Goal: Task Accomplishment & Management: Use online tool/utility

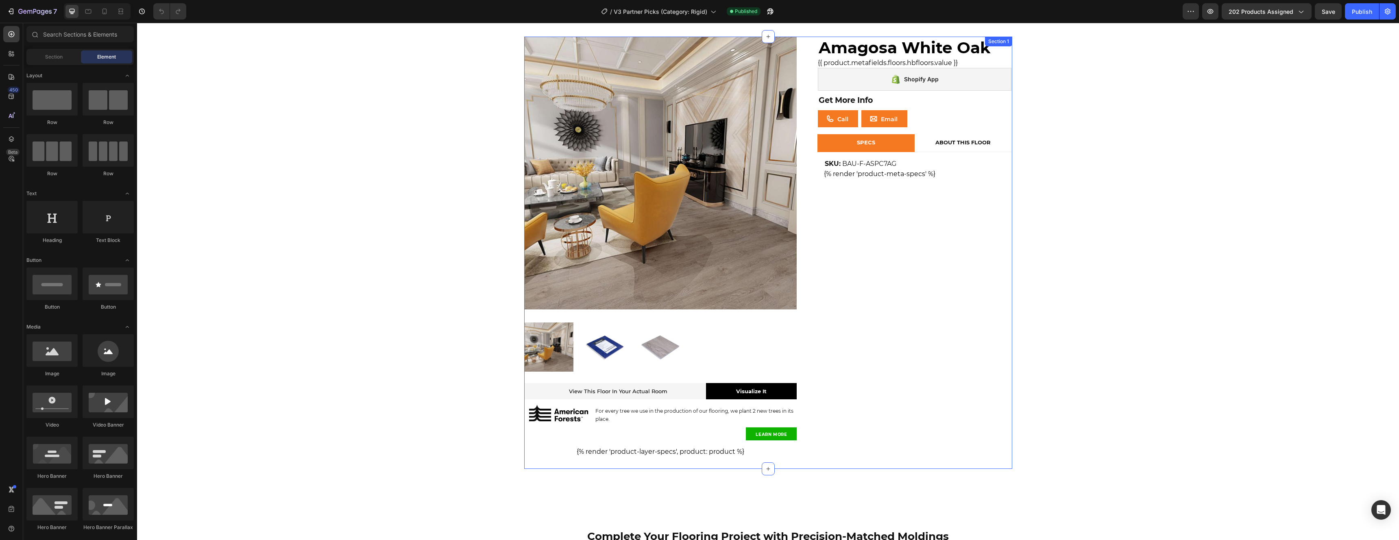
scroll to position [0, 0]
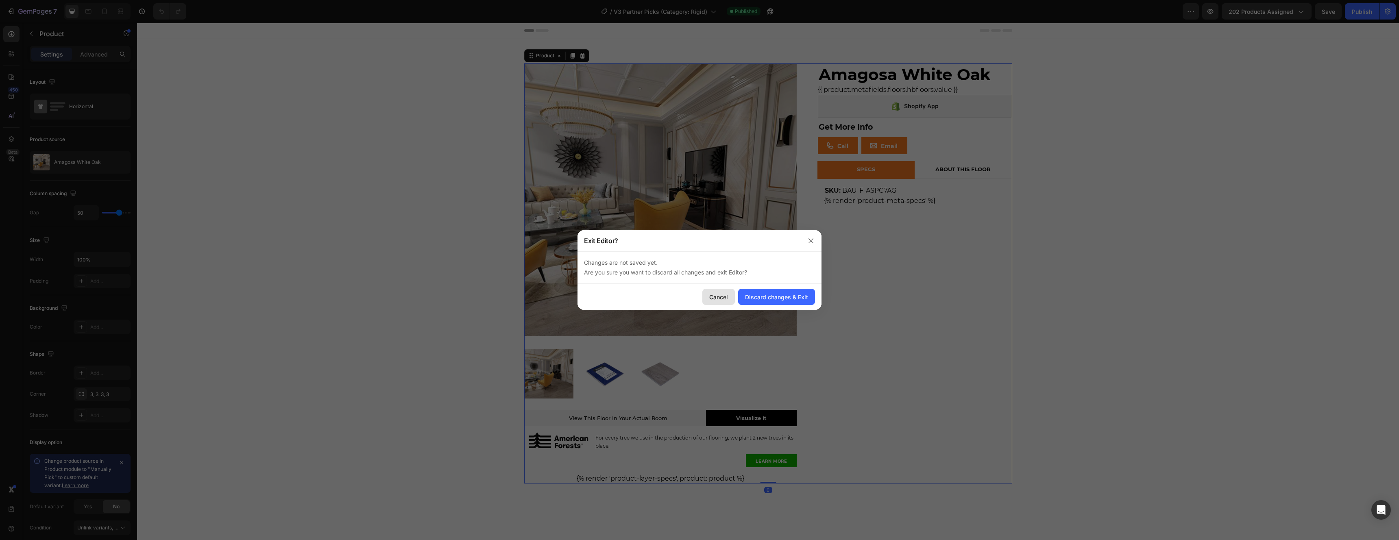
click at [725, 301] on button "Cancel" at bounding box center [718, 297] width 33 height 16
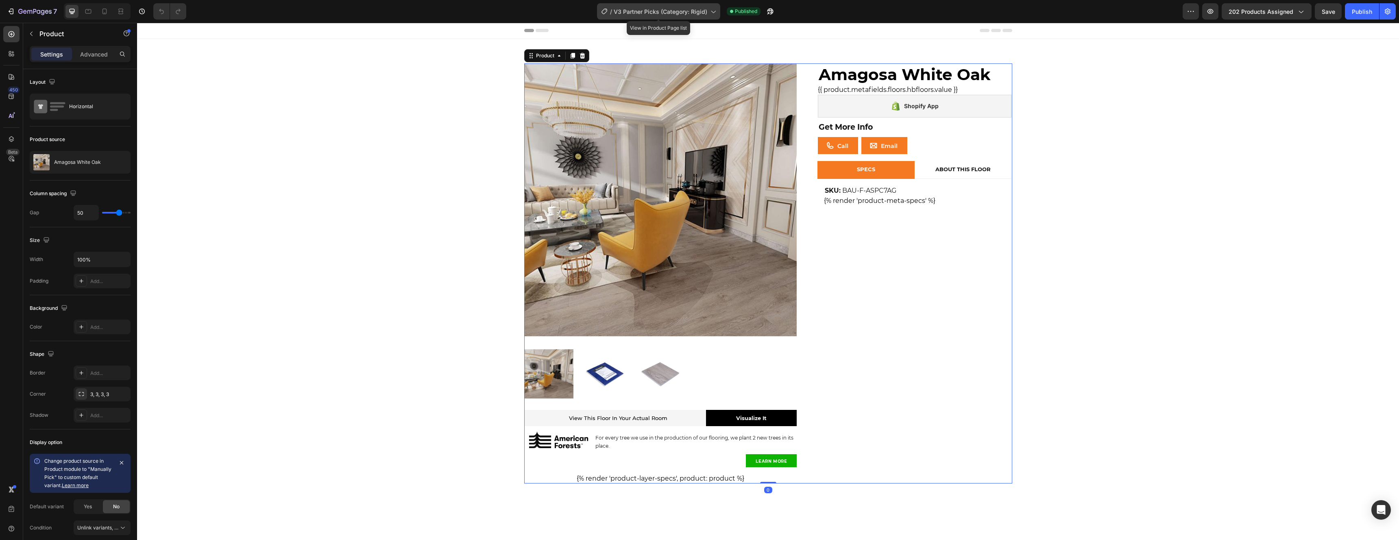
click at [665, 13] on span "V3 Partner Picks (Category: Rigid)" at bounding box center [661, 11] width 94 height 9
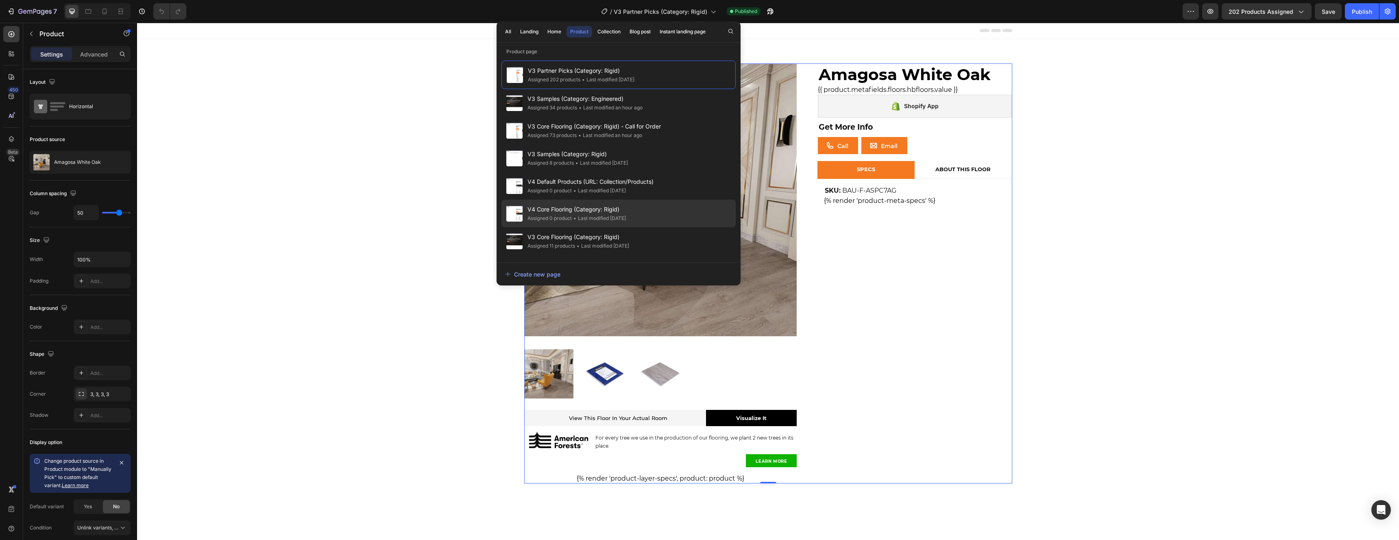
click at [614, 210] on span "V4 Core Flooring (Category: Rigid)" at bounding box center [576, 210] width 98 height 10
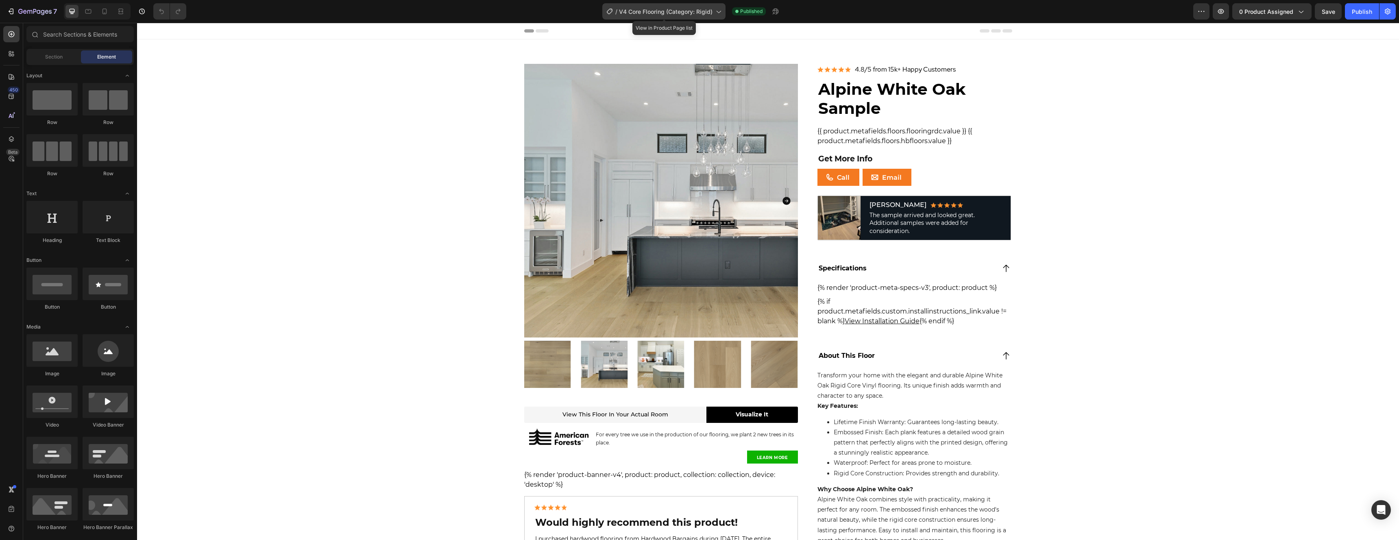
click at [690, 11] on span "V4 Core Flooring (Category: Rigid)" at bounding box center [666, 11] width 94 height 9
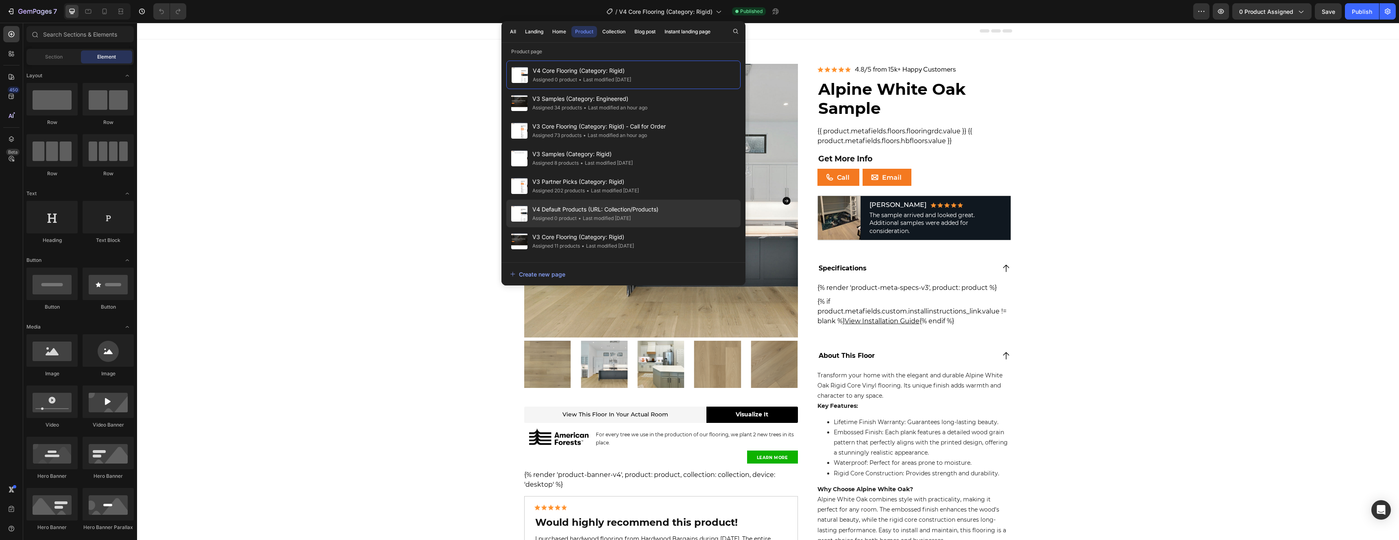
click at [638, 211] on span "V4 Default Products (URL: Collection/Products)" at bounding box center [595, 210] width 126 height 10
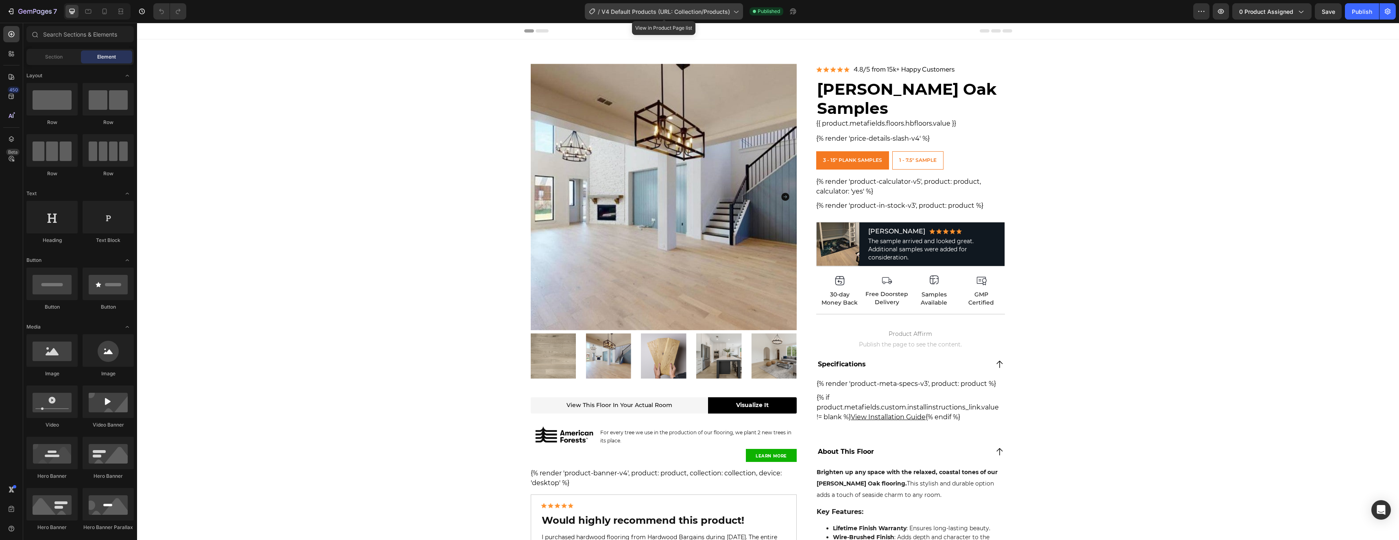
click at [674, 11] on span "V4 Default Products (URL: Collection/Products)" at bounding box center [665, 11] width 128 height 9
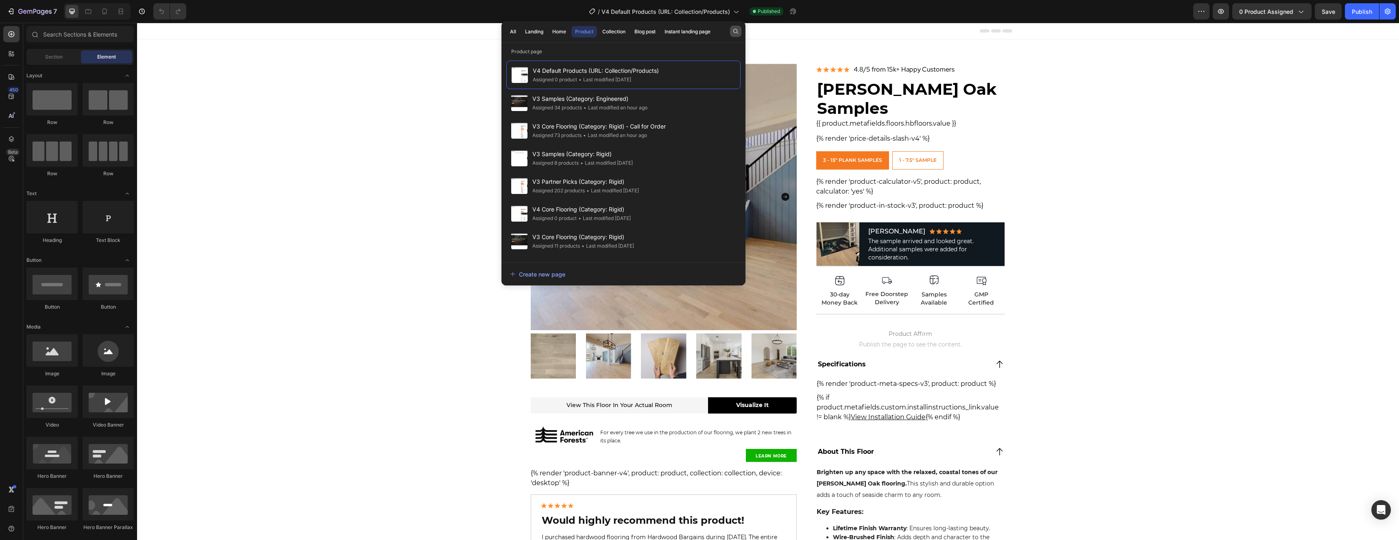
click at [736, 30] on icon "button" at bounding box center [735, 31] width 5 height 5
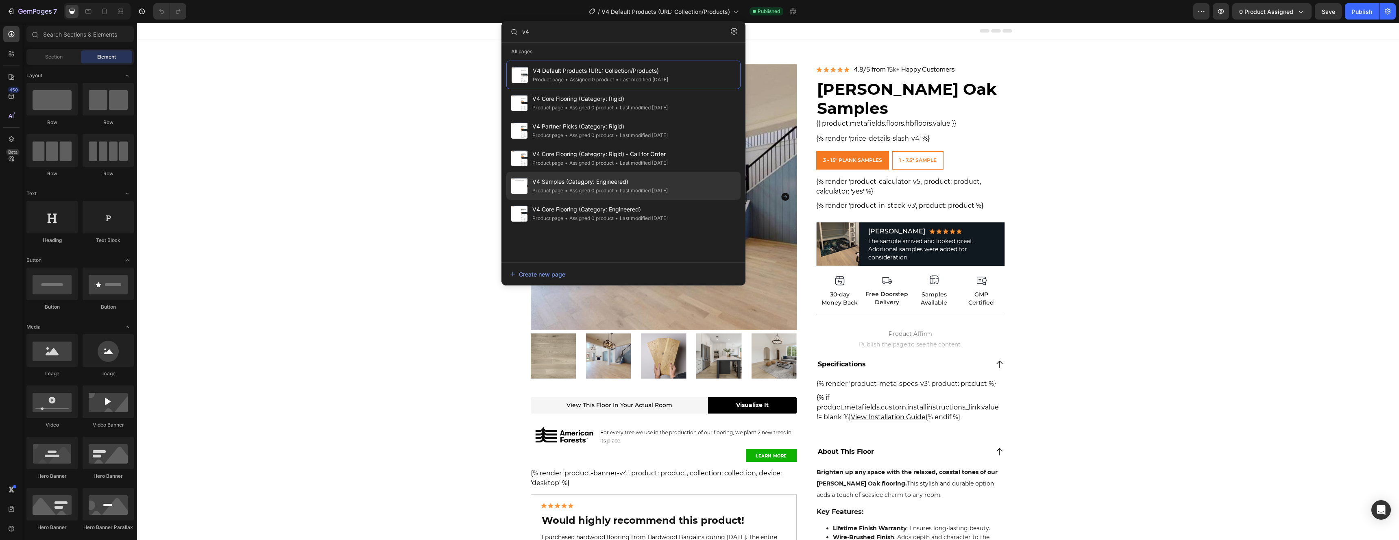
type input "v4"
click at [651, 182] on span "V4 Samples (Category: Engineered)" at bounding box center [599, 182] width 135 height 10
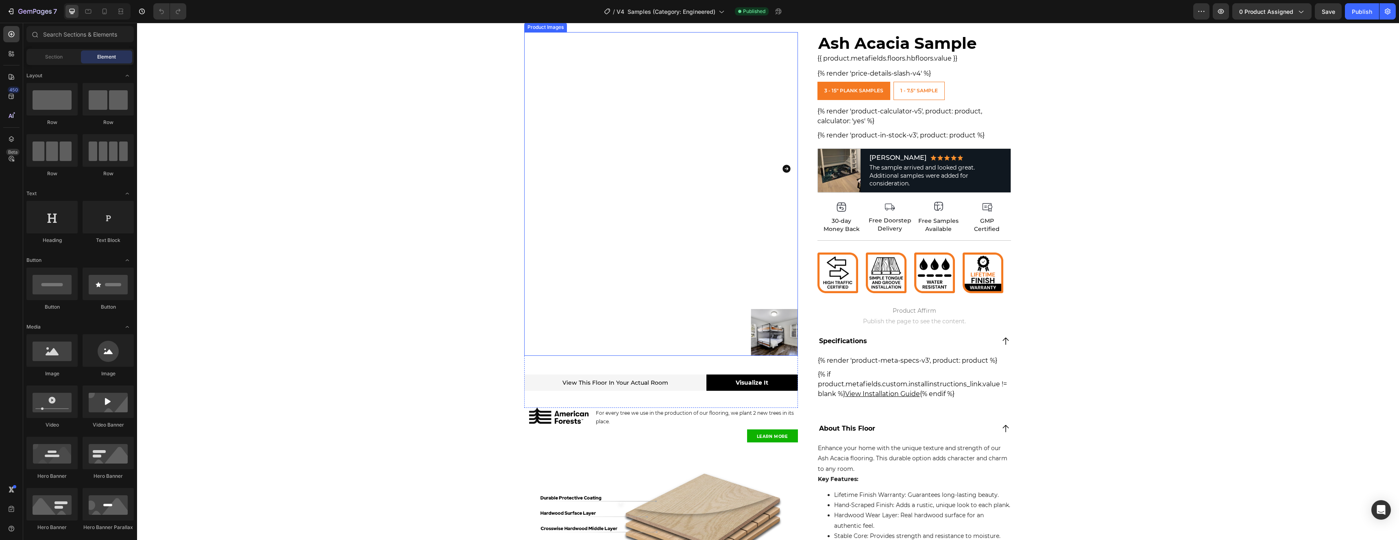
scroll to position [48, 0]
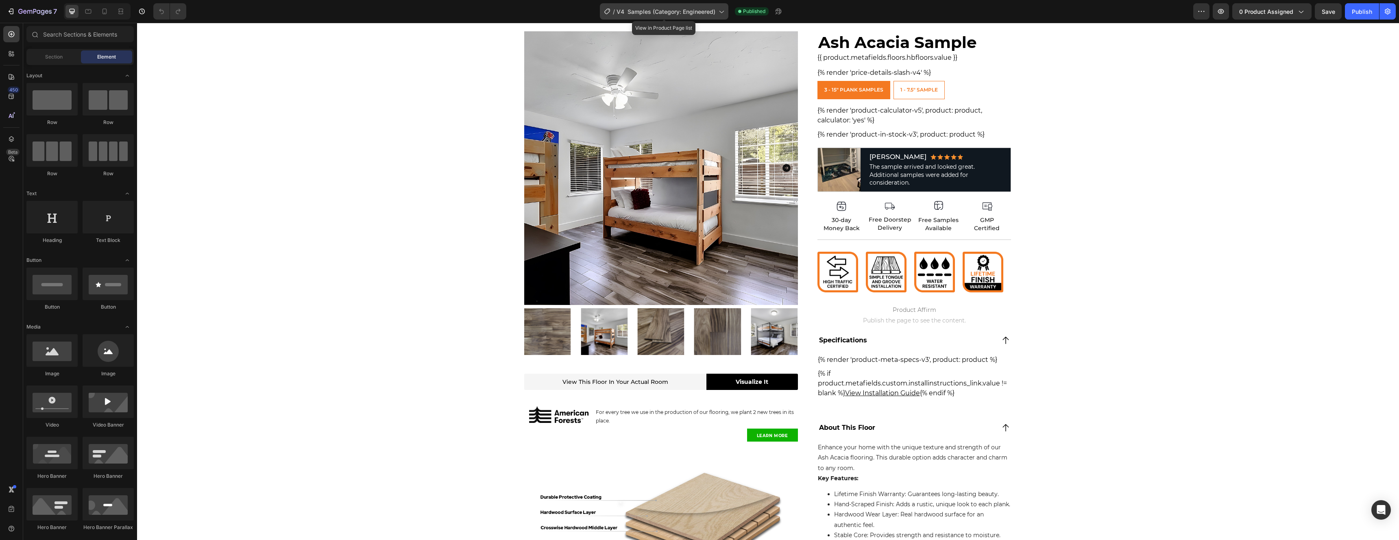
click at [700, 15] on span "V4 Samples (Category: Engineered)" at bounding box center [665, 11] width 99 height 9
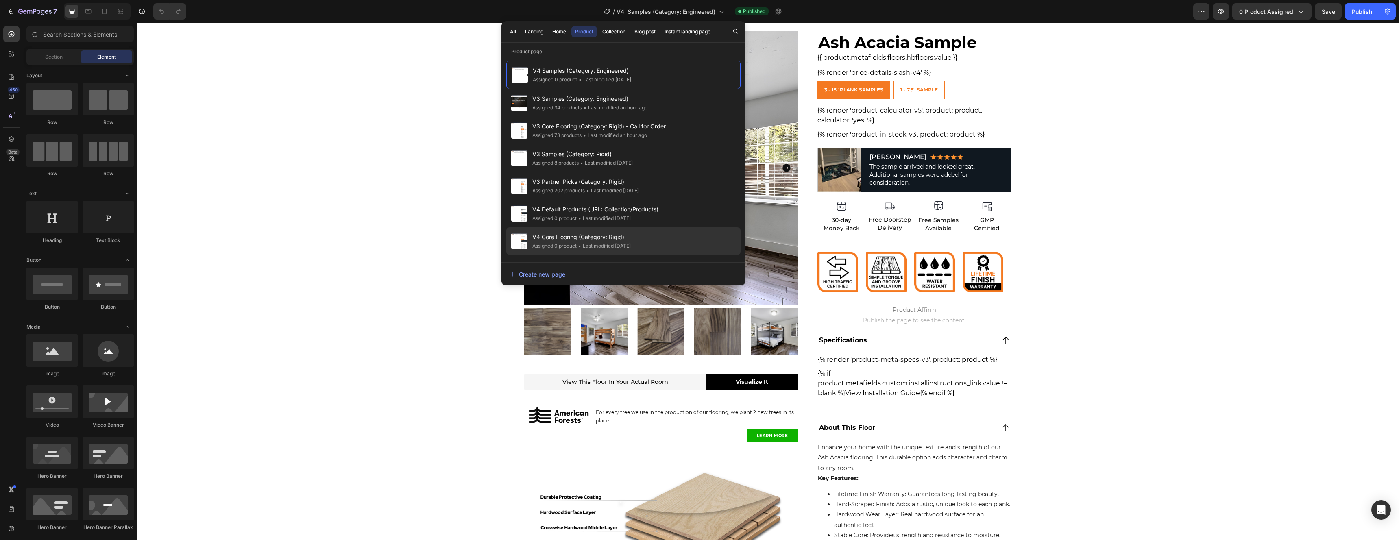
click at [620, 235] on span "V4 Core Flooring (Category: Rigid)" at bounding box center [581, 237] width 98 height 10
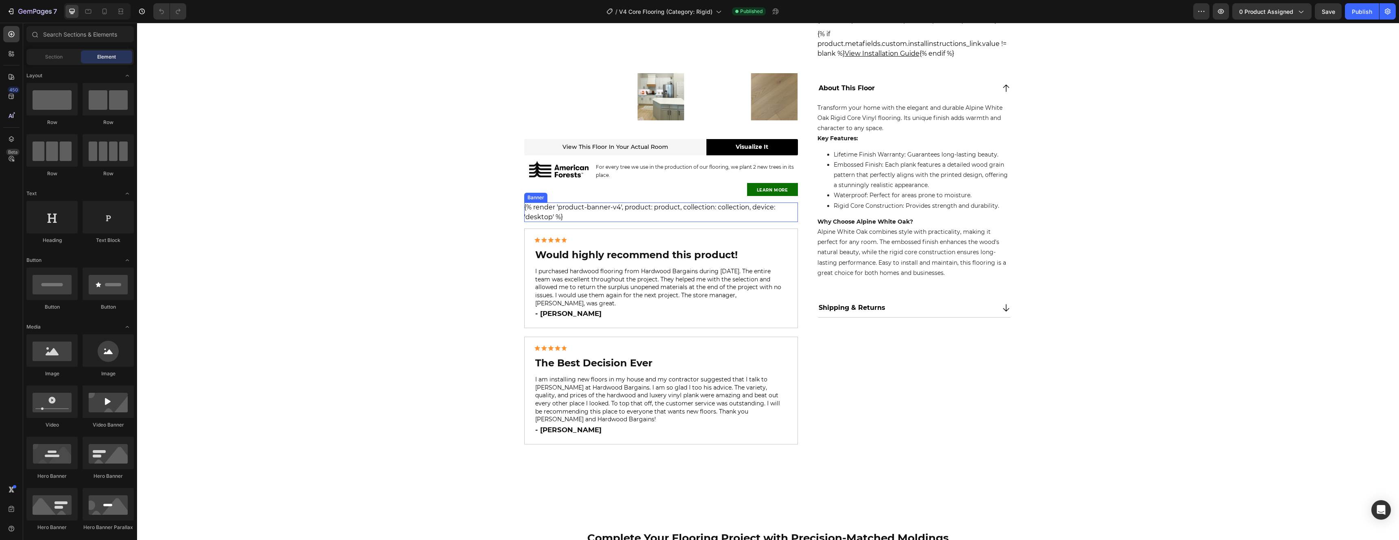
scroll to position [126, 0]
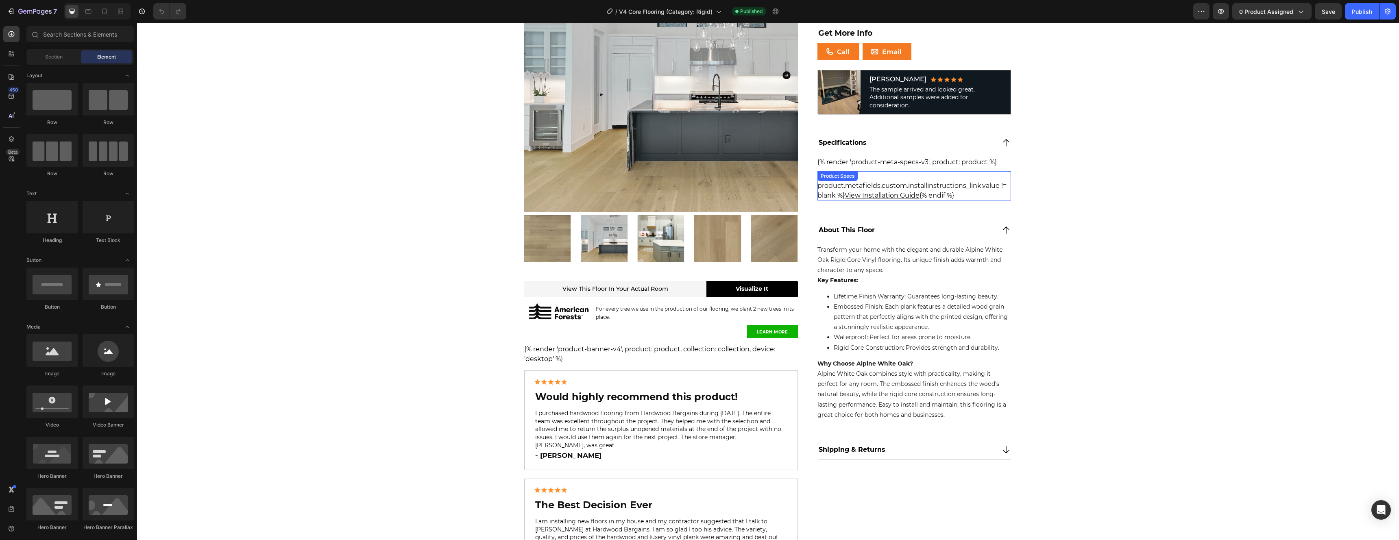
click at [947, 192] on div "{% if product.metafields.custom.installinstructions_link.value != blank %} View…" at bounding box center [914, 185] width 194 height 29
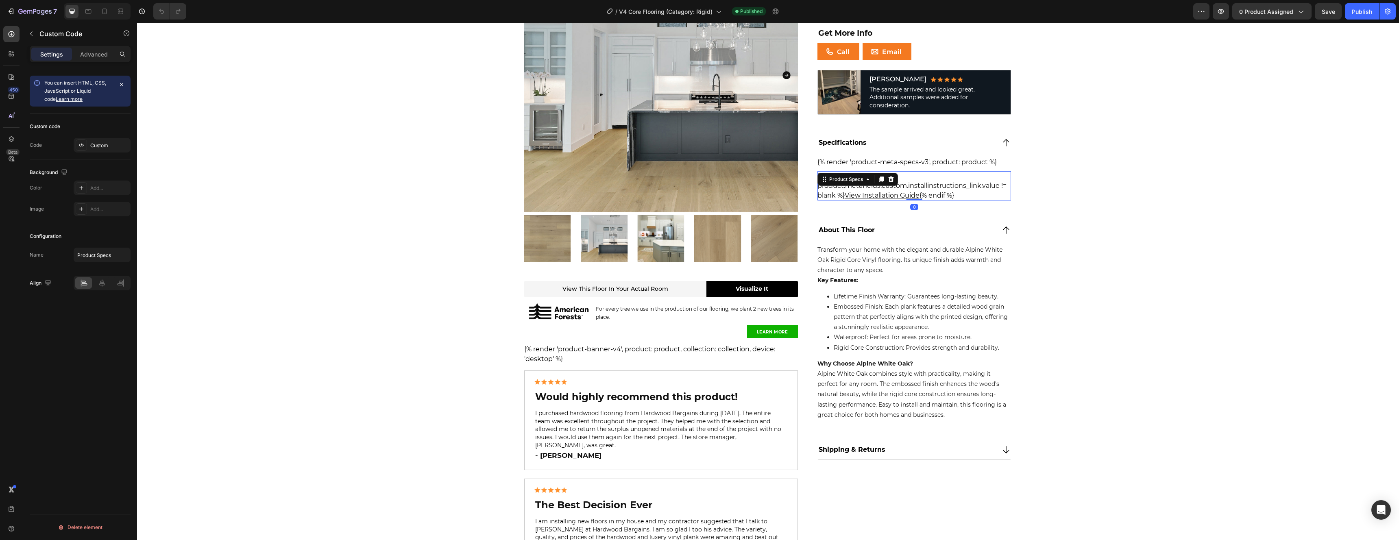
click at [947, 192] on div "{% if product.metafields.custom.installinstructions_link.value != blank %} View…" at bounding box center [914, 185] width 194 height 29
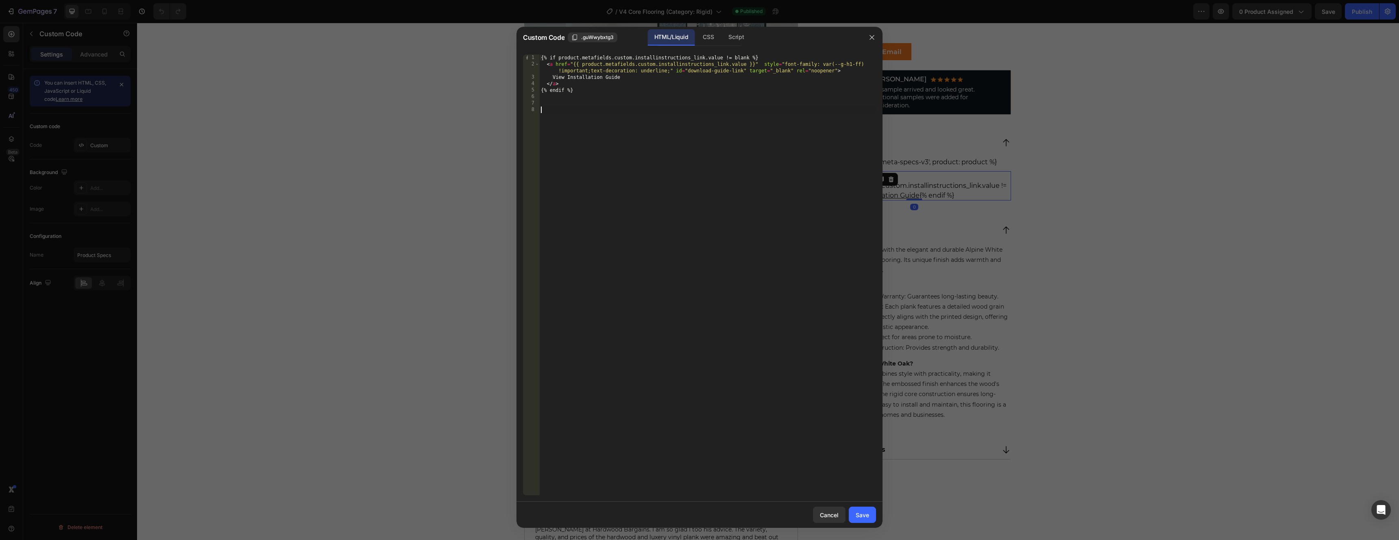
click at [751, 146] on div "{% if product.metafields.custom.installinstructions_link.value != blank %} < a …" at bounding box center [707, 281] width 337 height 454
click at [867, 37] on button "button" at bounding box center [871, 37] width 13 height 13
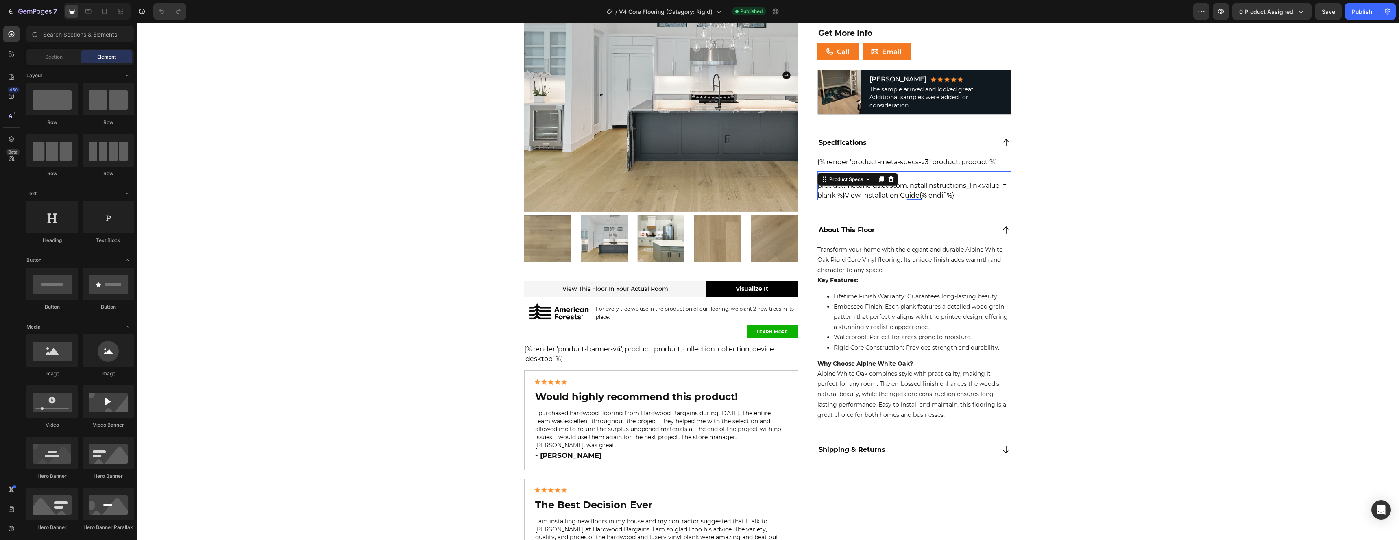
click at [1065, 176] on div "Product Images View this floor in your actual room Heading Visualize It Button …" at bounding box center [768, 541] width 1262 height 1206
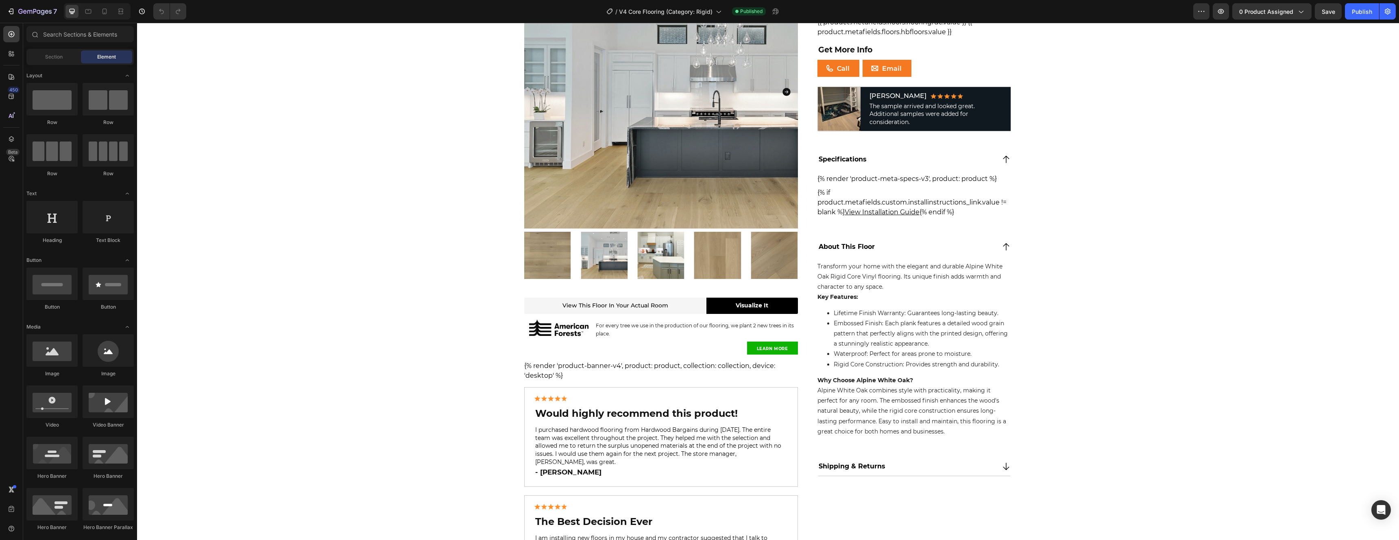
scroll to position [0, 0]
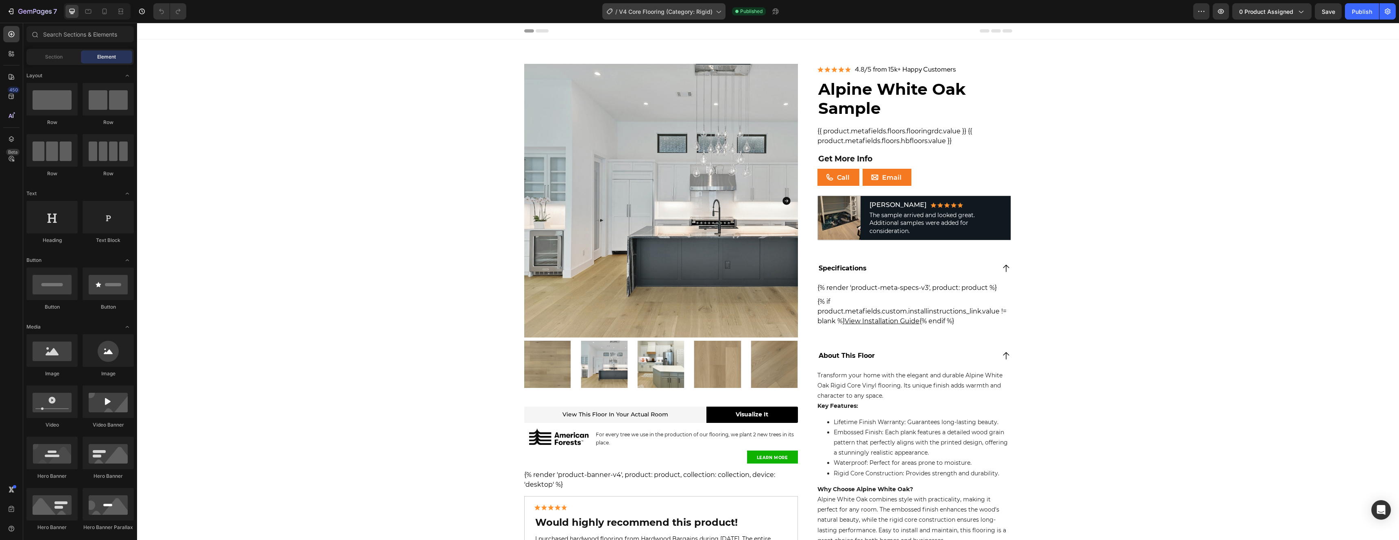
click at [668, 9] on span "V4 Core Flooring (Category: Rigid)" at bounding box center [666, 11] width 94 height 9
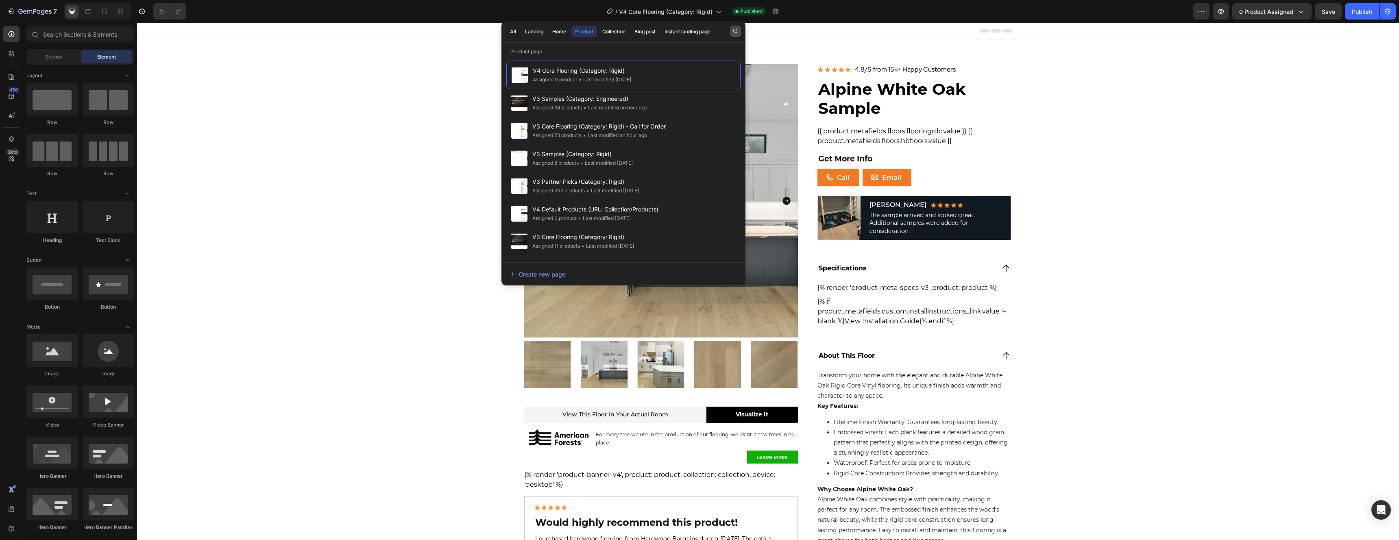
click at [739, 30] on button "button" at bounding box center [735, 31] width 11 height 11
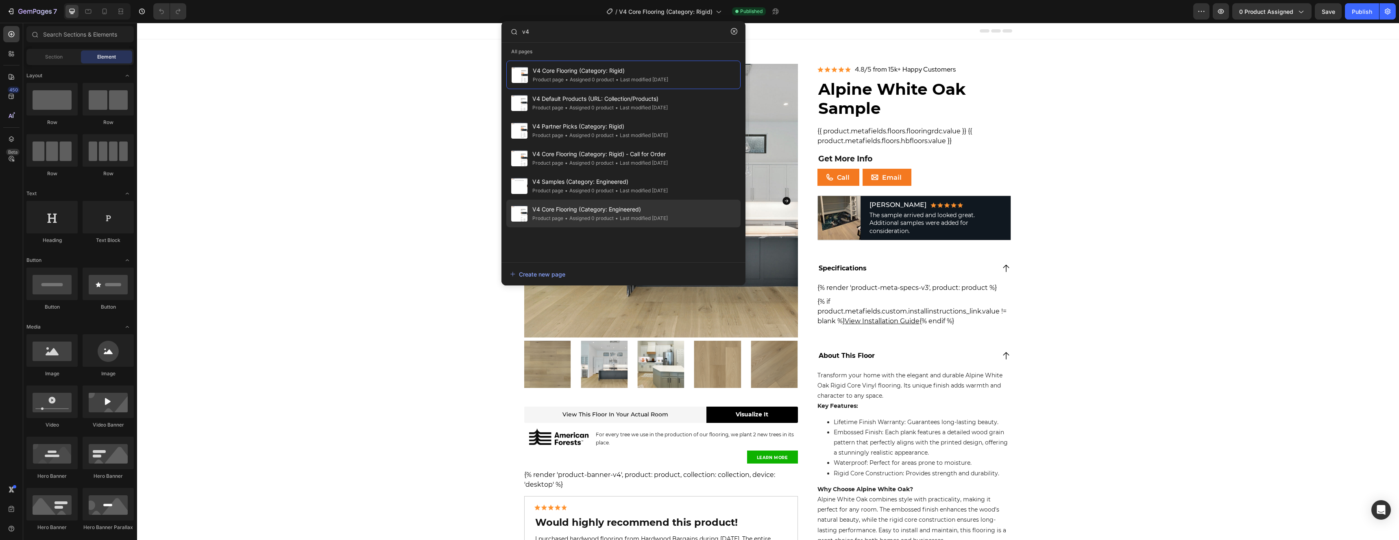
type input "v4"
click at [668, 206] on span "V4 Core Flooring (Category: Engineered)" at bounding box center [599, 210] width 135 height 10
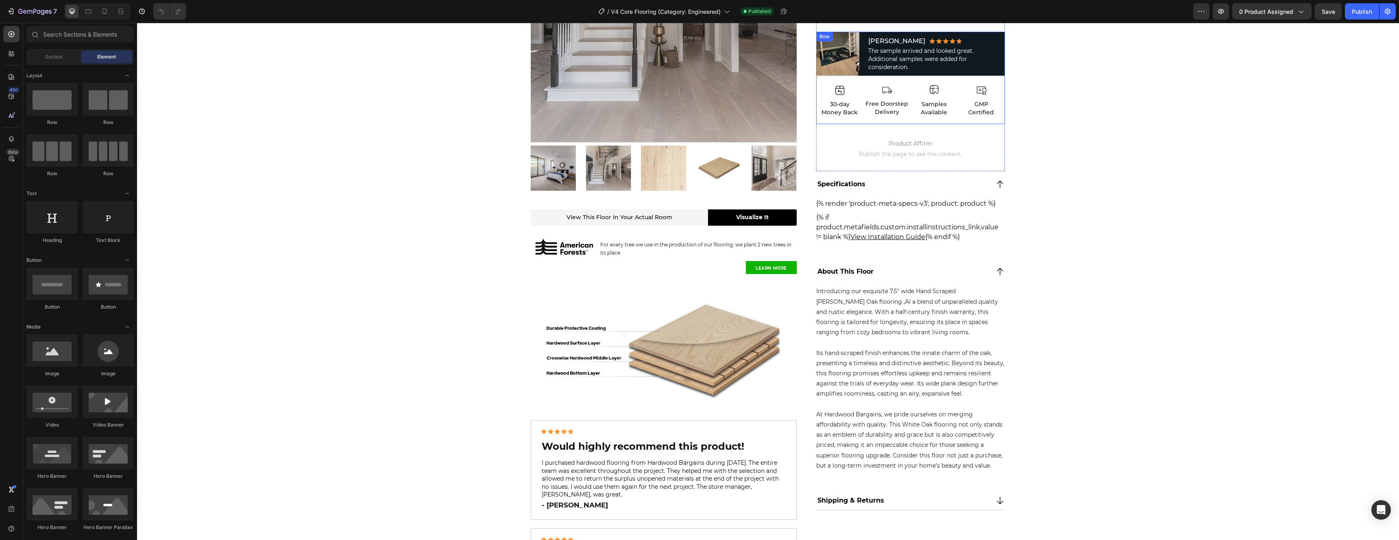
scroll to position [183, 0]
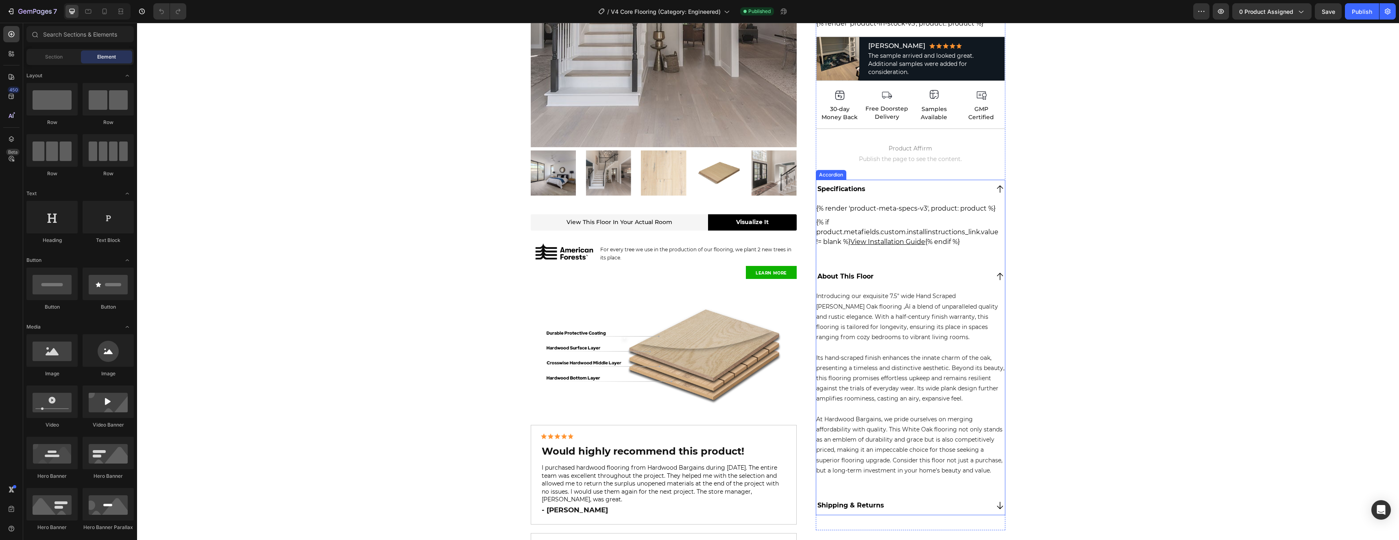
click at [965, 186] on div "Specifications" at bounding box center [902, 189] width 172 height 12
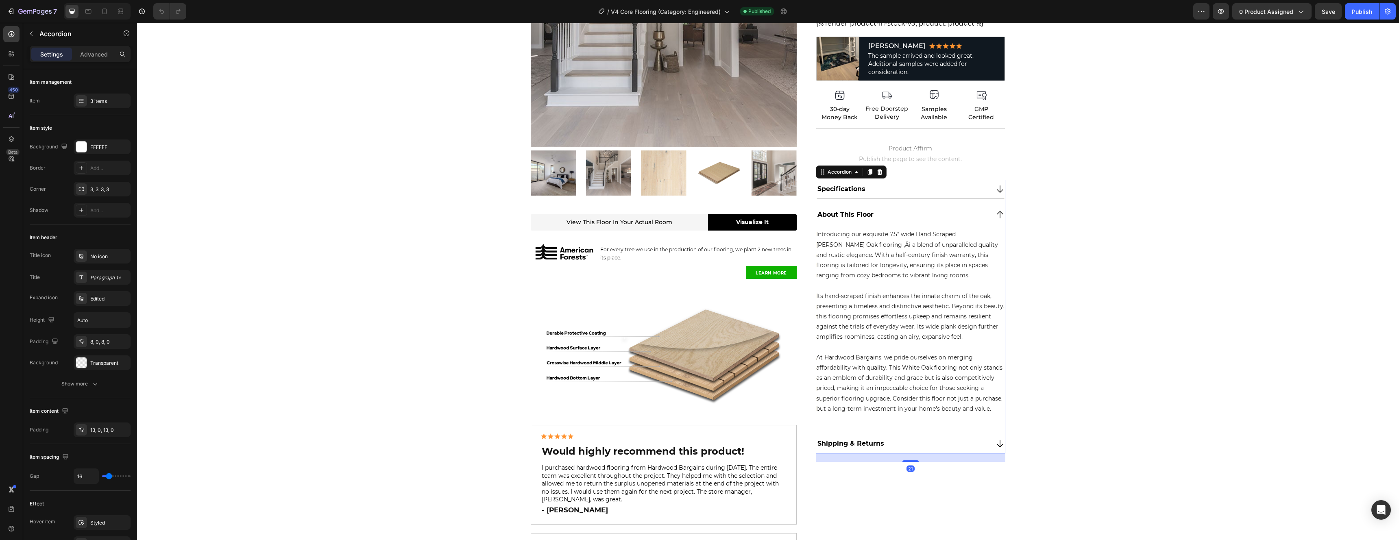
click at [952, 190] on div "Specifications" at bounding box center [902, 189] width 172 height 12
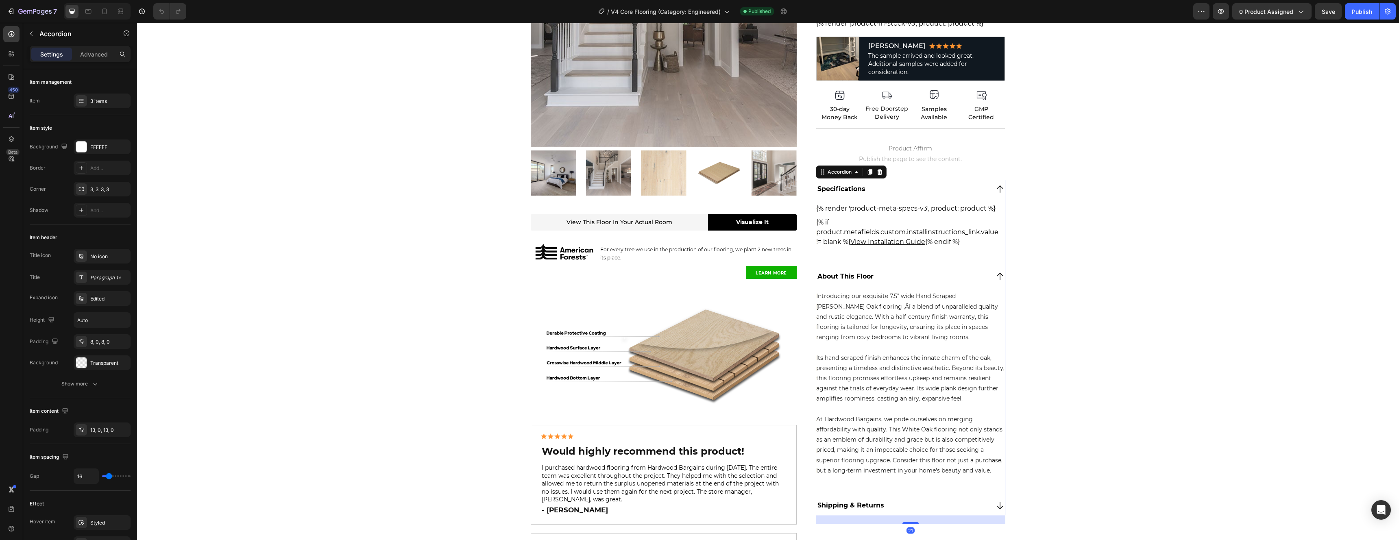
click at [951, 190] on div "Specifications" at bounding box center [902, 189] width 172 height 12
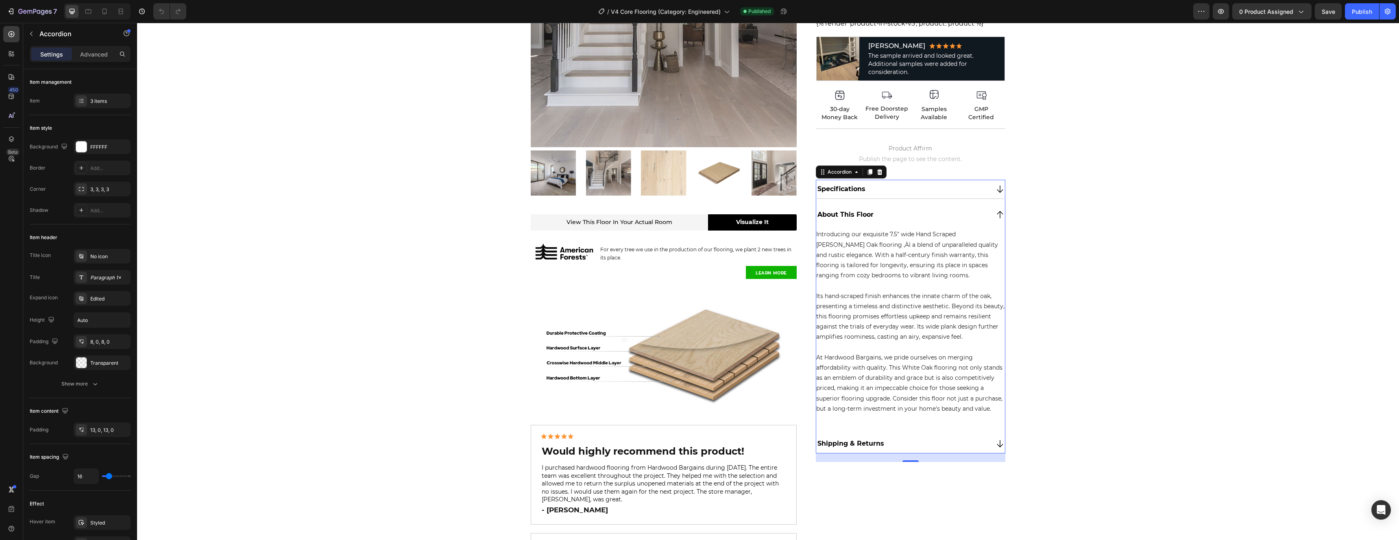
click at [900, 214] on div "About This Floor" at bounding box center [902, 215] width 172 height 12
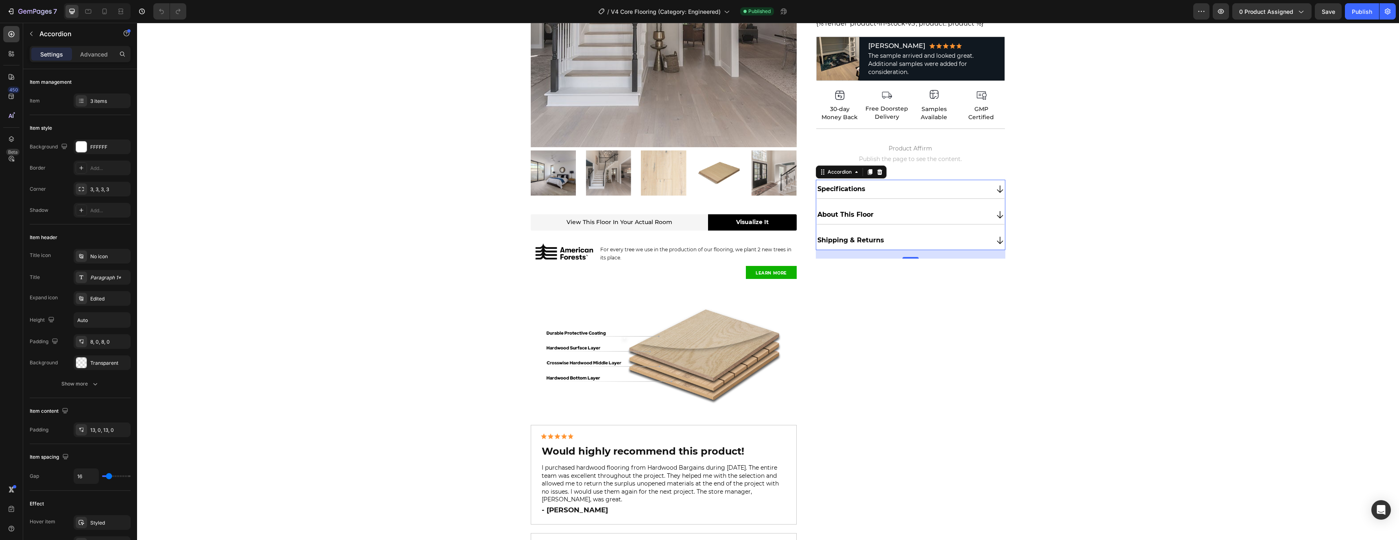
drag, startPoint x: 1078, startPoint y: 210, endPoint x: 1020, endPoint y: 80, distance: 142.1
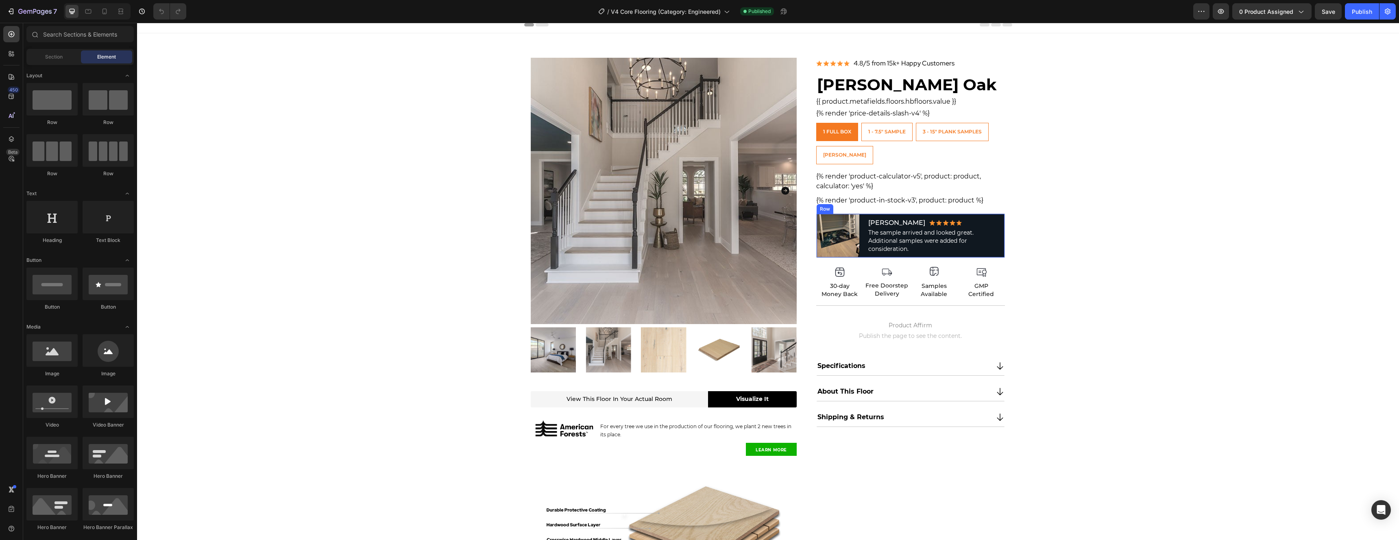
scroll to position [0, 0]
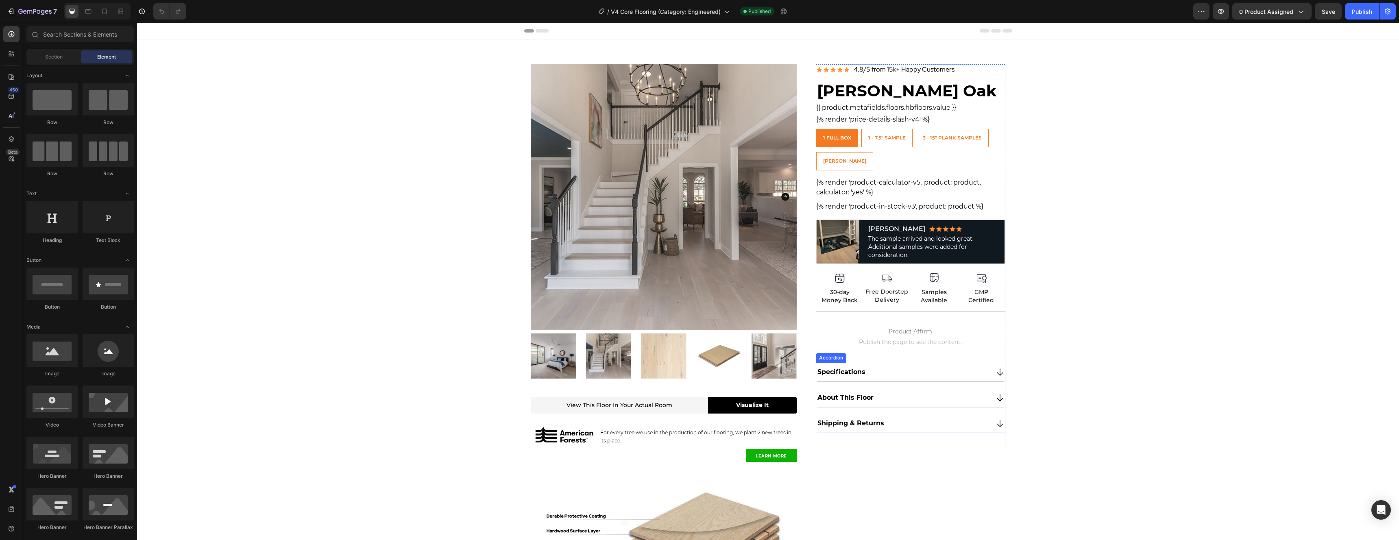
click at [889, 372] on div "Specifications" at bounding box center [902, 372] width 172 height 12
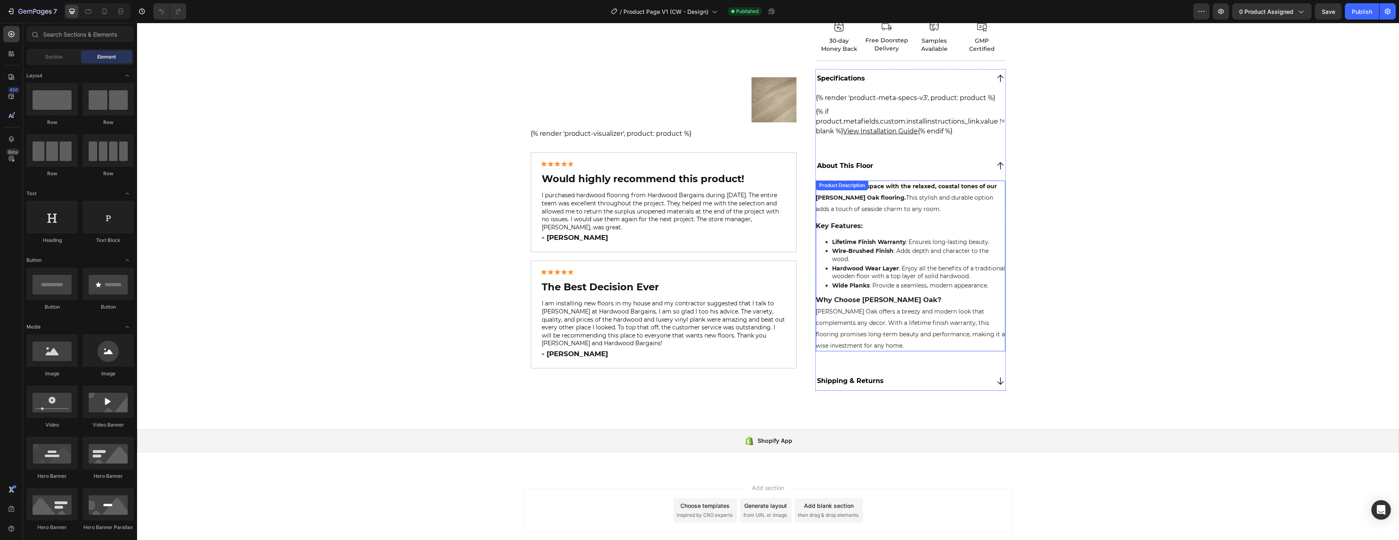
scroll to position [78, 0]
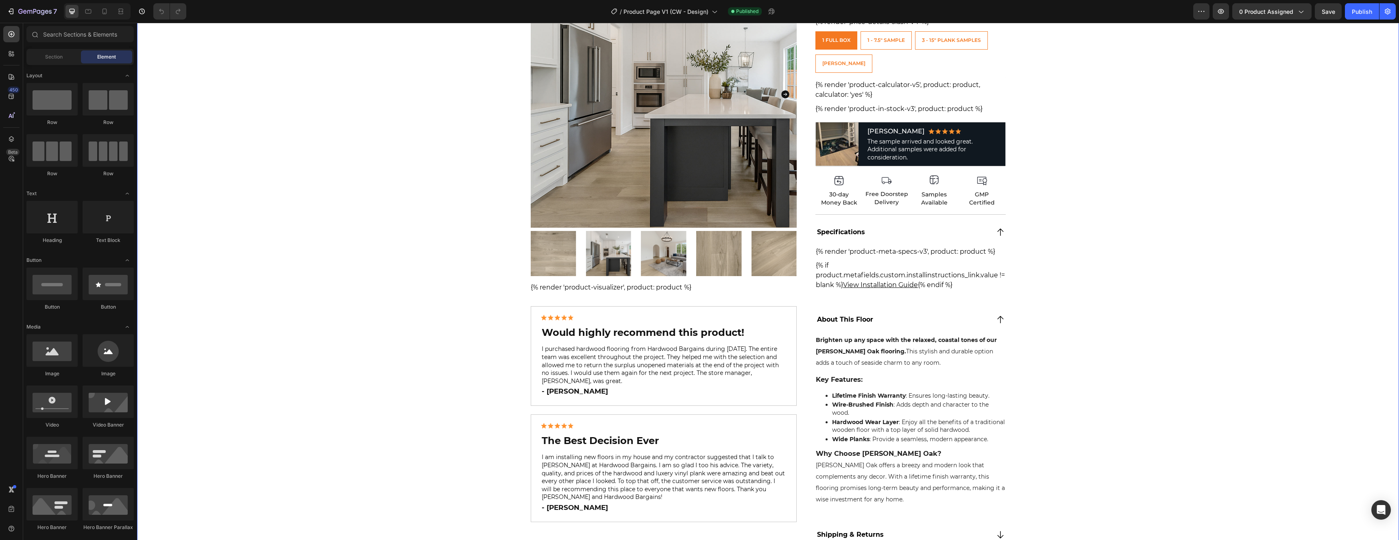
click at [280, 80] on div "Product Images {% render 'product-visualizer', product: product %} Custom Code …" at bounding box center [768, 259] width 1262 height 596
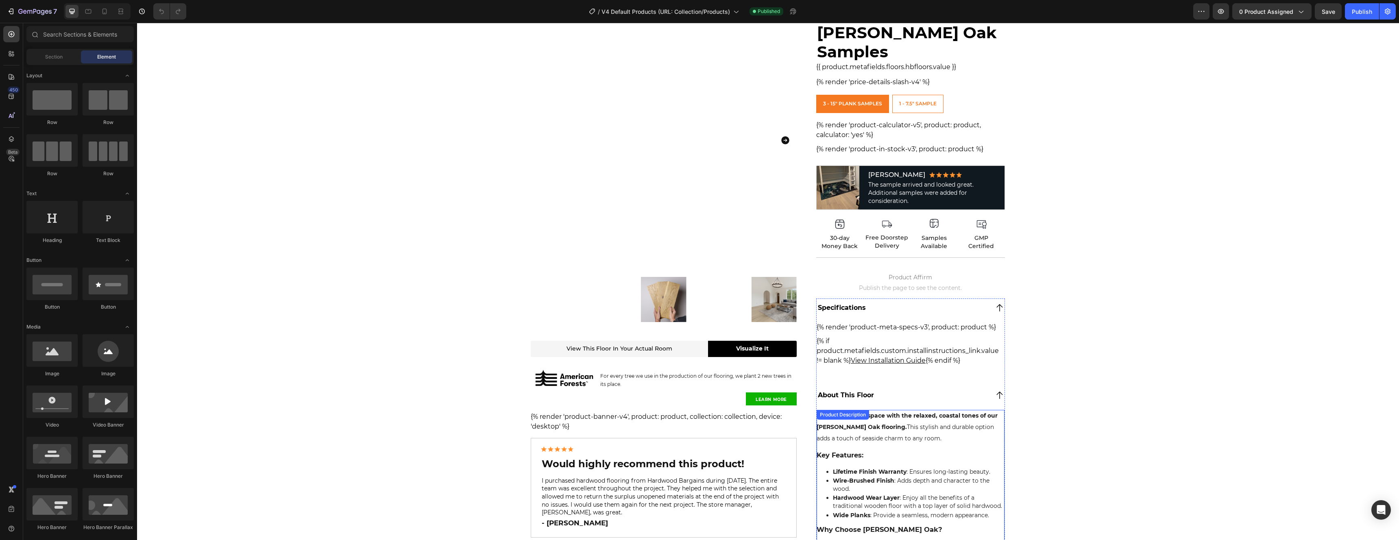
scroll to position [243, 0]
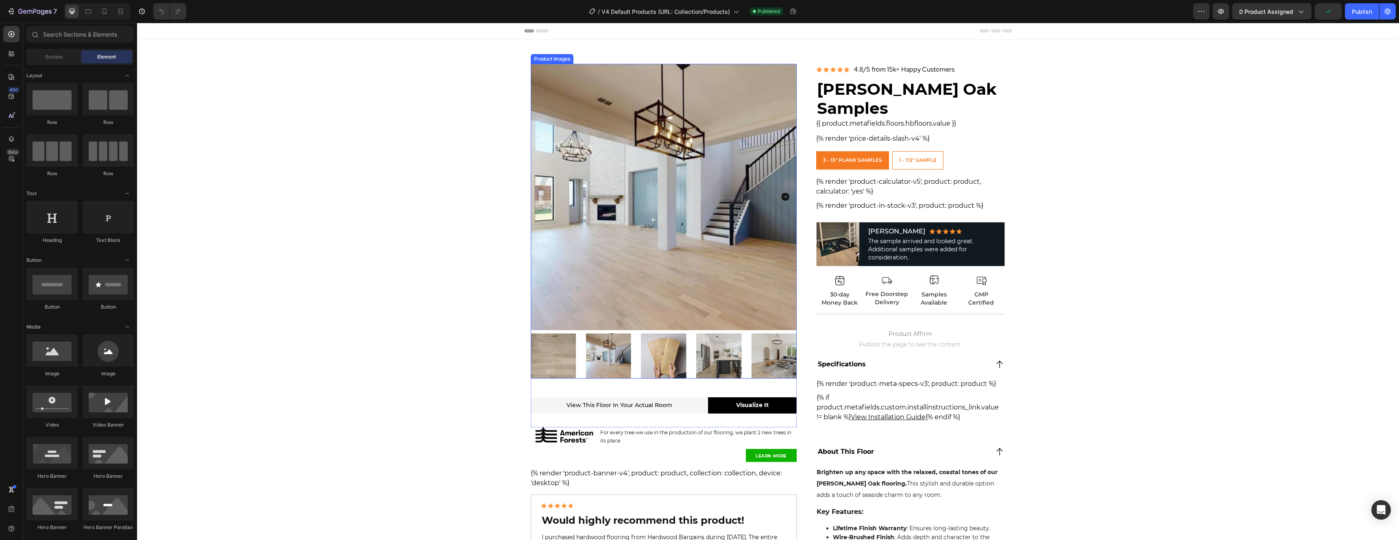
click at [357, 272] on div "Product Images View this floor in your actual room Heading Visualize It Button …" at bounding box center [768, 394] width 1262 height 660
